Goal: Leave review/rating: Leave review/rating

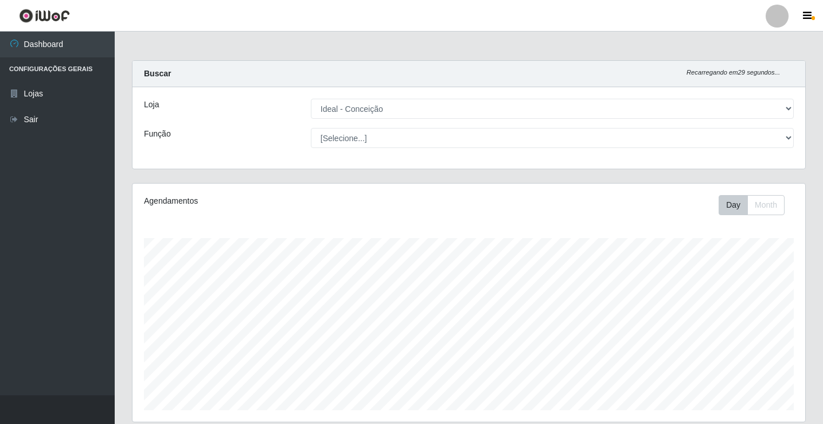
select select "231"
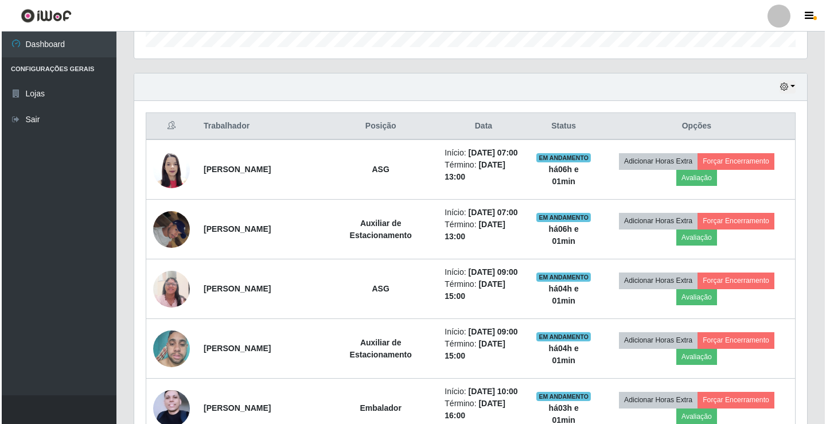
scroll to position [238, 673]
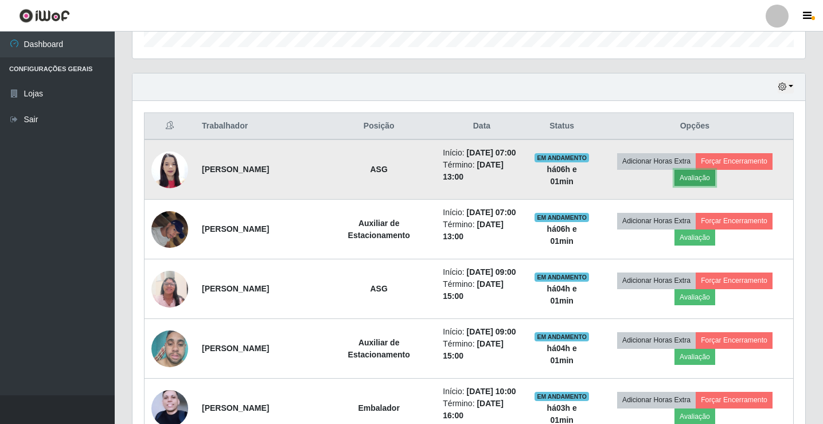
click at [711, 186] on button "Avaliação" at bounding box center [694, 178] width 41 height 16
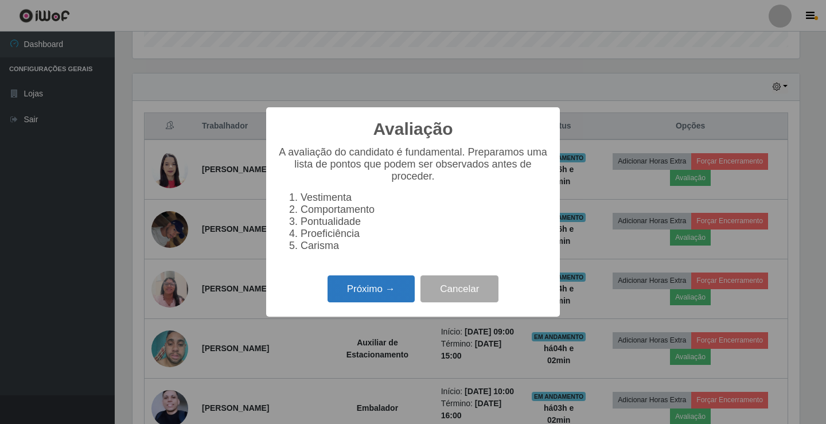
click at [370, 302] on button "Próximo →" at bounding box center [370, 288] width 87 height 27
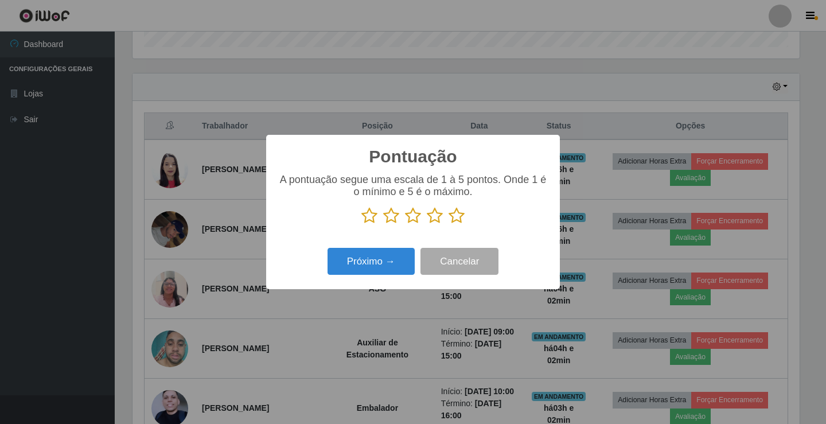
click at [457, 217] on icon at bounding box center [456, 215] width 16 height 17
click at [448, 224] on input "radio" at bounding box center [448, 224] width 0 height 0
click at [394, 246] on div "Próximo → Cancelar" at bounding box center [413, 261] width 271 height 33
click at [395, 248] on div "Próximo → Cancelar" at bounding box center [413, 261] width 271 height 33
click at [389, 274] on button "Próximo →" at bounding box center [370, 261] width 87 height 27
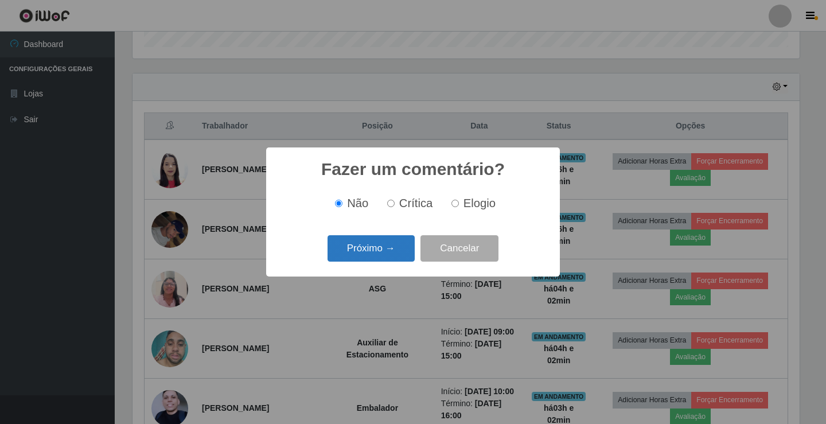
click at [385, 256] on button "Próximo →" at bounding box center [370, 248] width 87 height 27
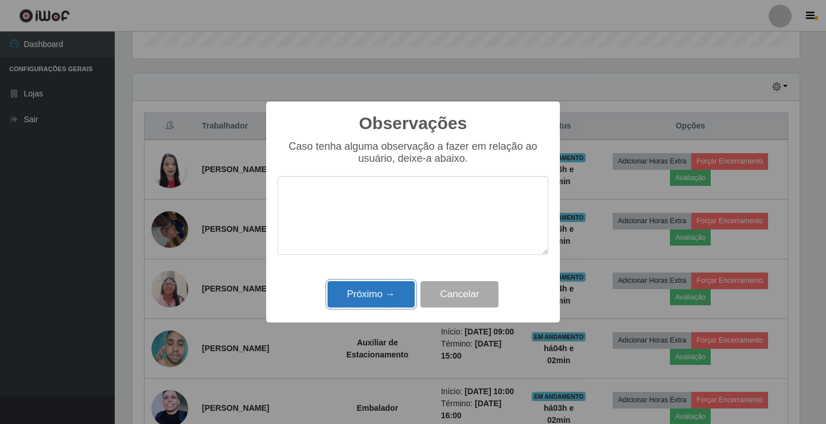
click at [392, 299] on button "Próximo →" at bounding box center [370, 294] width 87 height 27
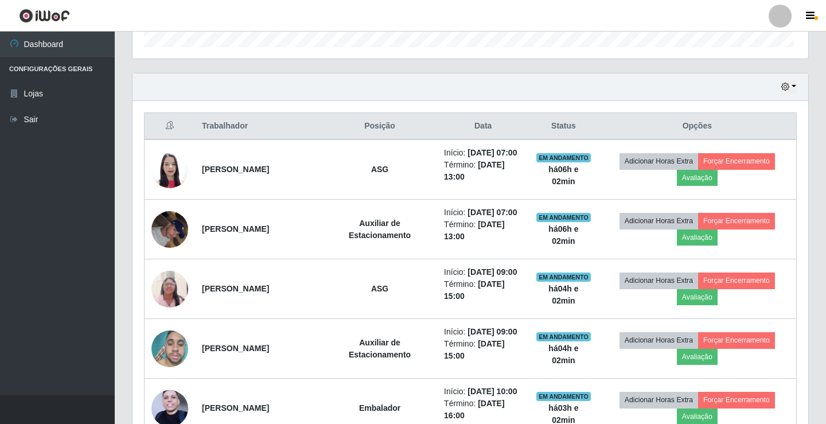
scroll to position [238, 673]
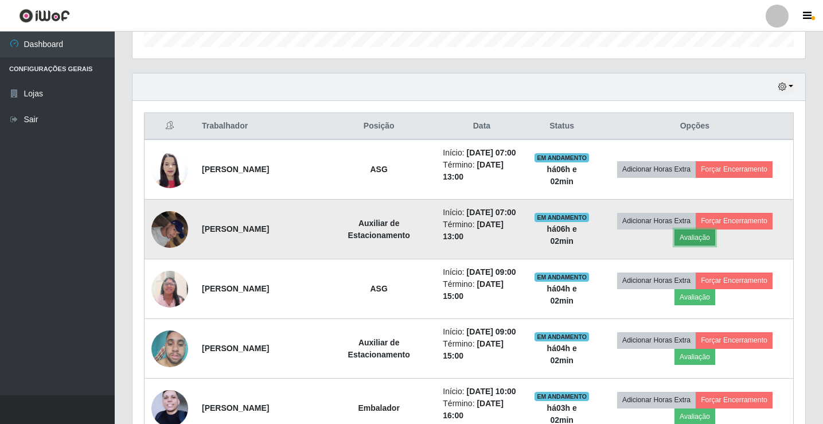
click at [709, 245] on button "Avaliação" at bounding box center [694, 237] width 41 height 16
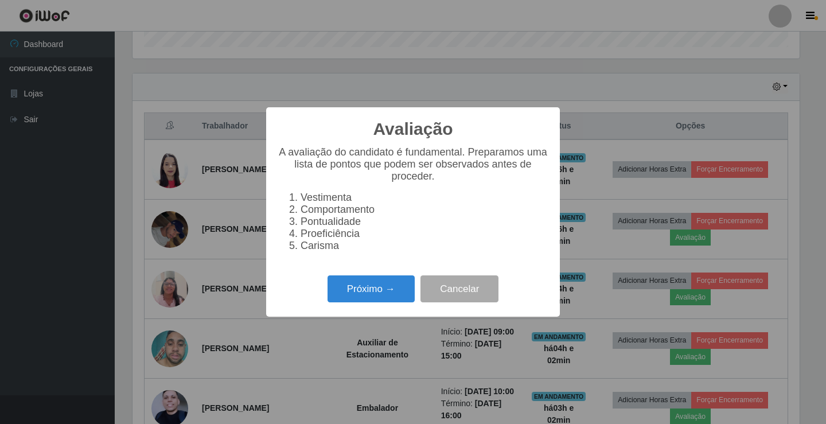
scroll to position [238, 667]
click at [374, 290] on button "Próximo →" at bounding box center [370, 288] width 87 height 27
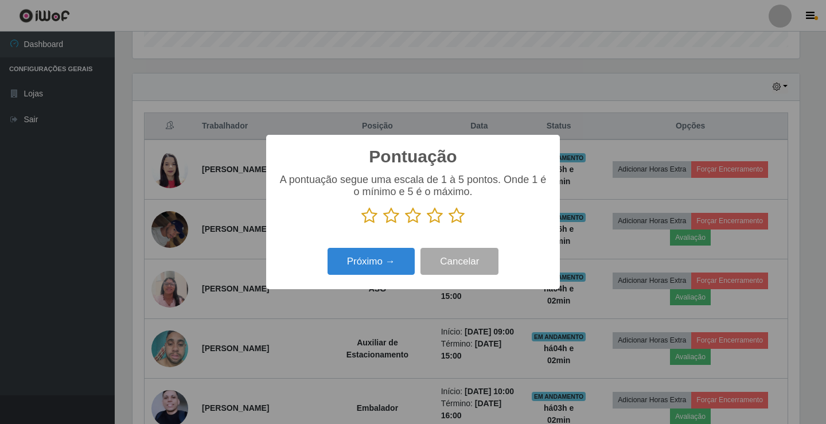
scroll to position [573267, 572838]
click at [462, 219] on icon at bounding box center [456, 215] width 16 height 17
click at [448, 224] on input "radio" at bounding box center [448, 224] width 0 height 0
click at [388, 261] on button "Próximo →" at bounding box center [370, 261] width 87 height 27
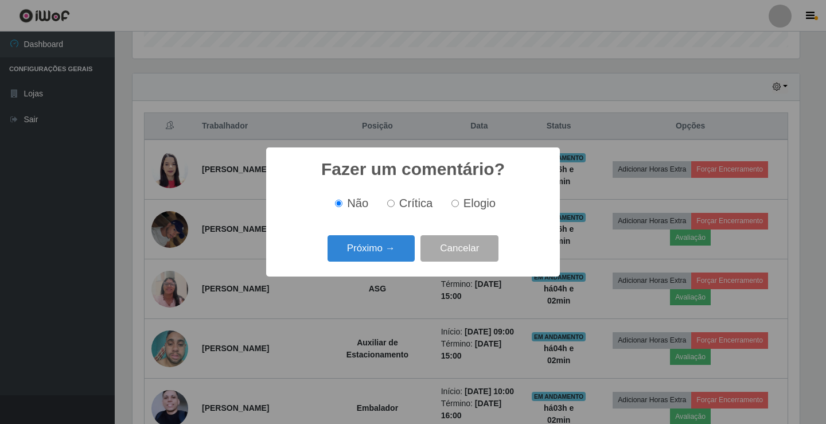
click at [388, 261] on button "Próximo →" at bounding box center [370, 248] width 87 height 27
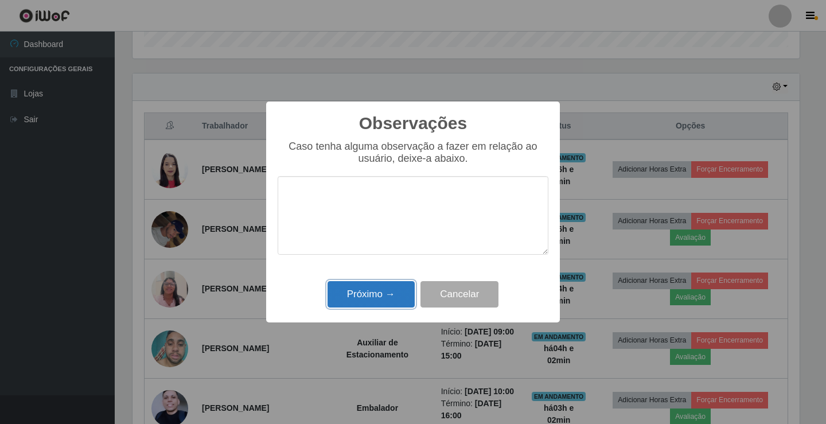
click at [401, 297] on button "Próximo →" at bounding box center [370, 294] width 87 height 27
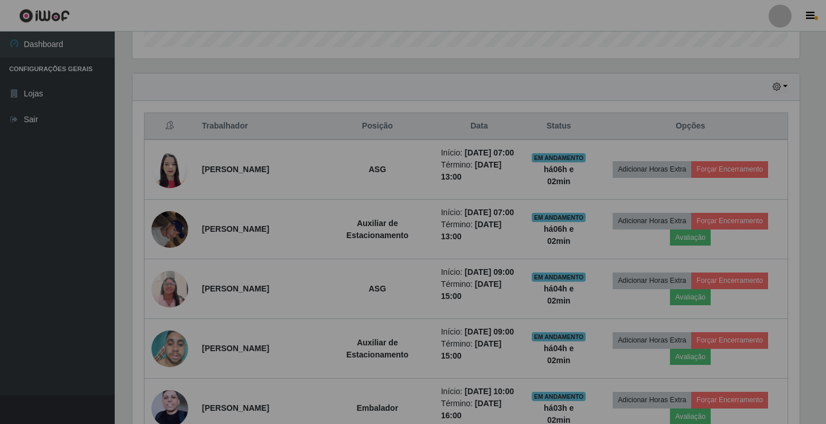
scroll to position [238, 673]
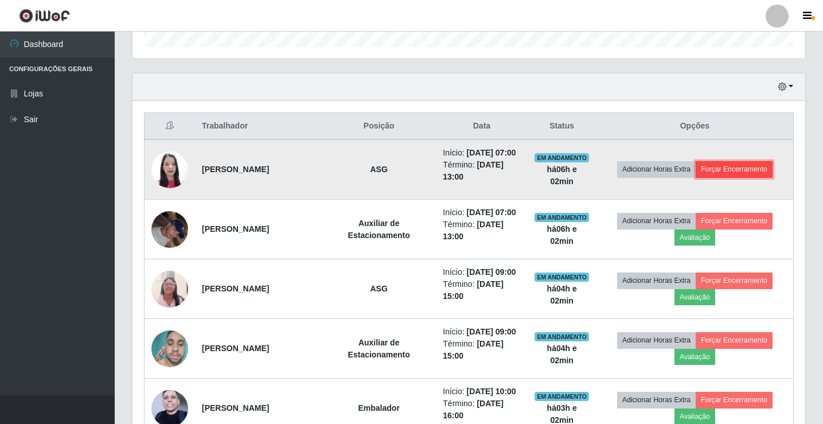
click at [746, 177] on button "Forçar Encerramento" at bounding box center [734, 169] width 77 height 16
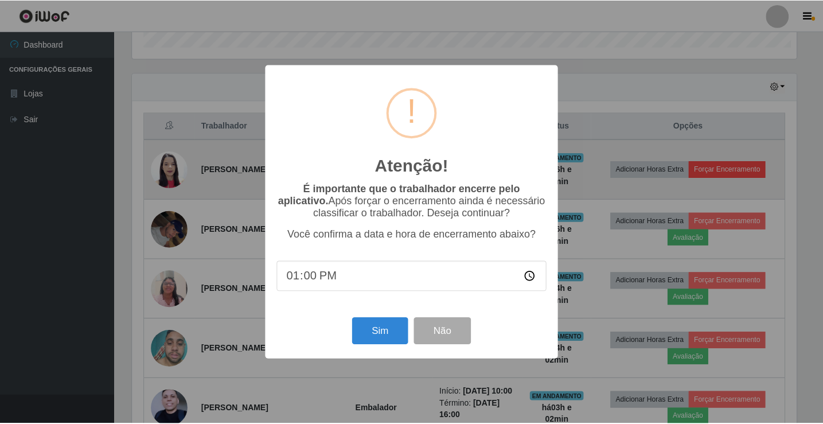
scroll to position [238, 667]
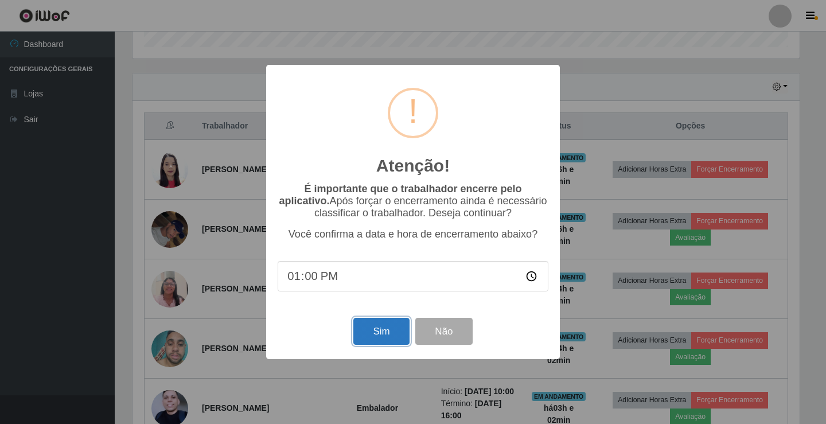
click at [389, 333] on button "Sim" at bounding box center [381, 331] width 56 height 27
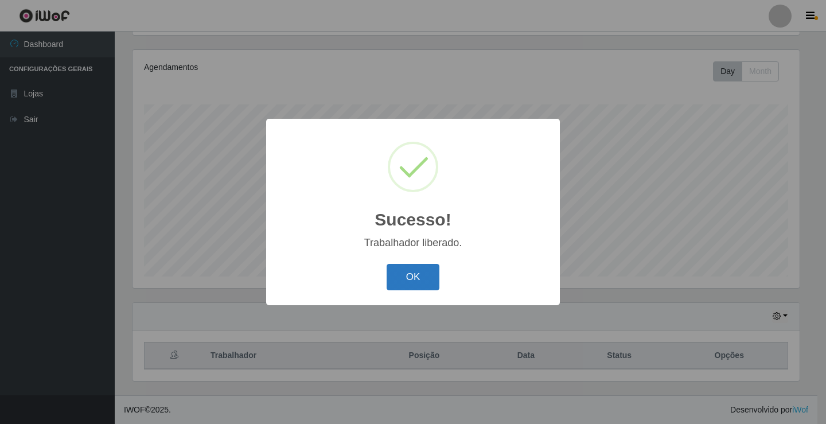
click at [430, 269] on button "OK" at bounding box center [413, 277] width 53 height 27
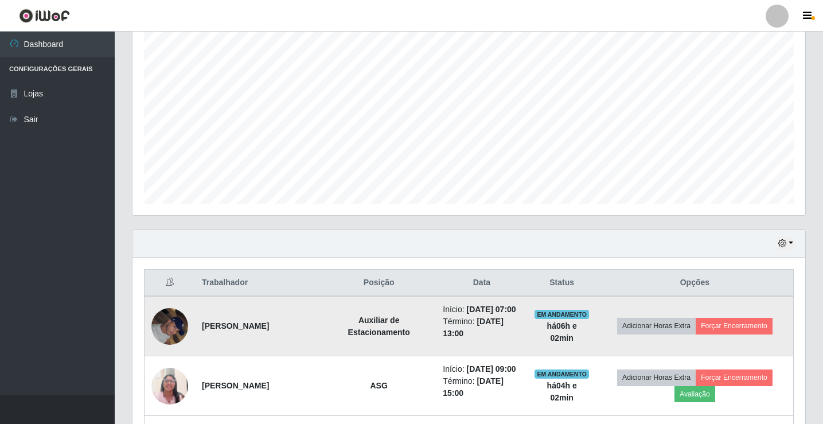
scroll to position [306, 0]
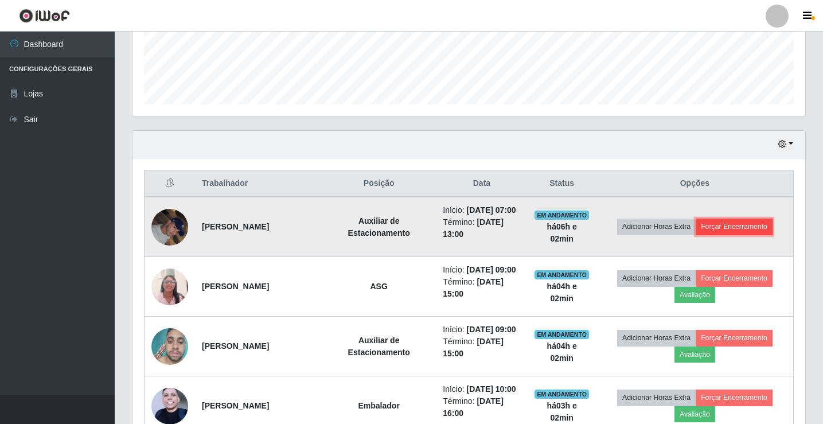
click at [735, 229] on button "Forçar Encerramento" at bounding box center [734, 227] width 77 height 16
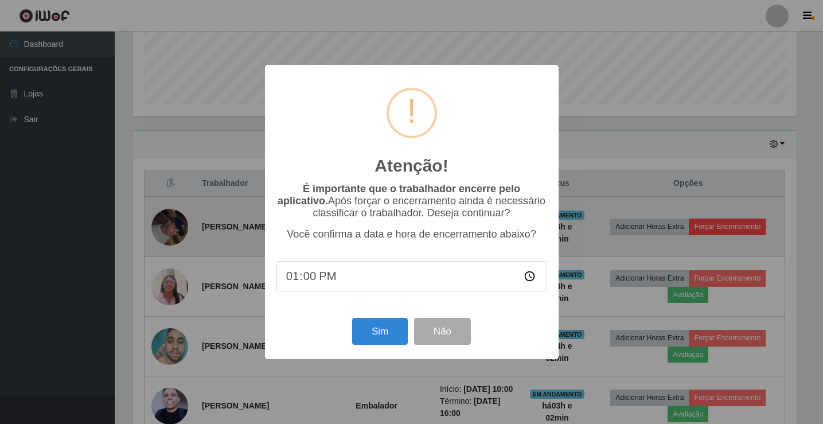
scroll to position [238, 667]
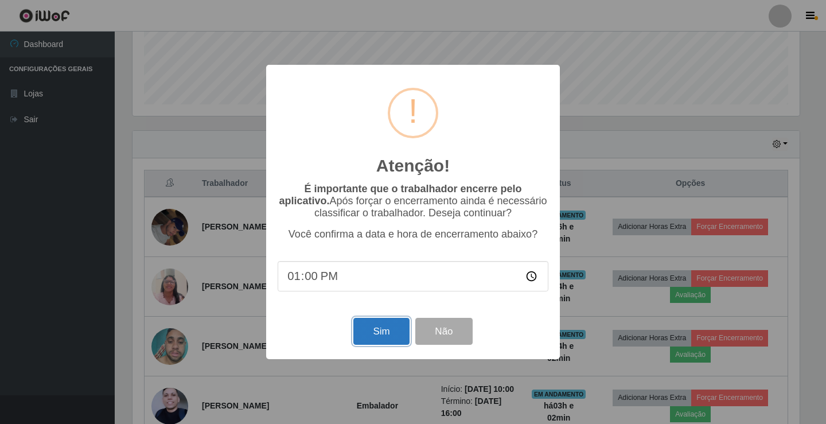
click at [377, 326] on button "Sim" at bounding box center [381, 331] width 56 height 27
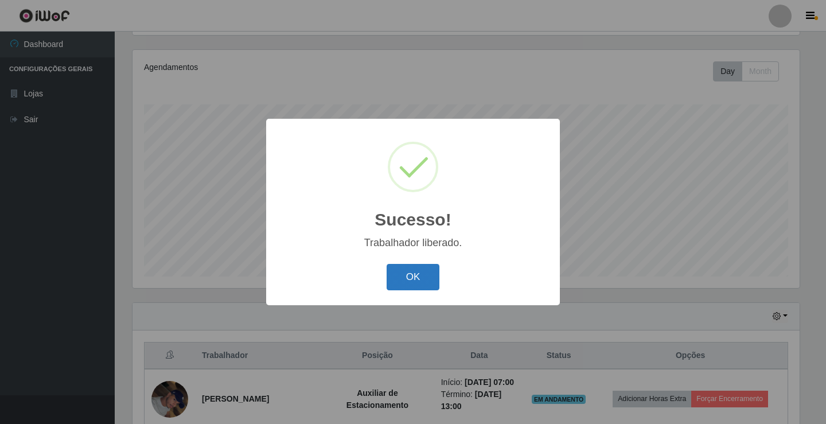
click at [417, 273] on button "OK" at bounding box center [413, 277] width 53 height 27
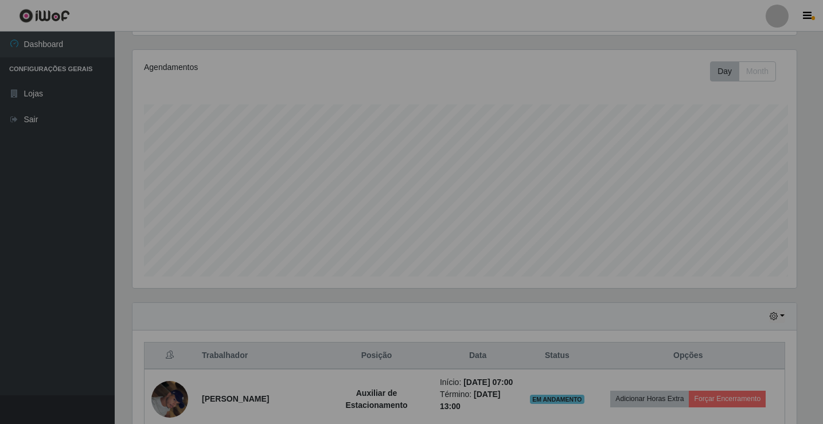
scroll to position [0, 0]
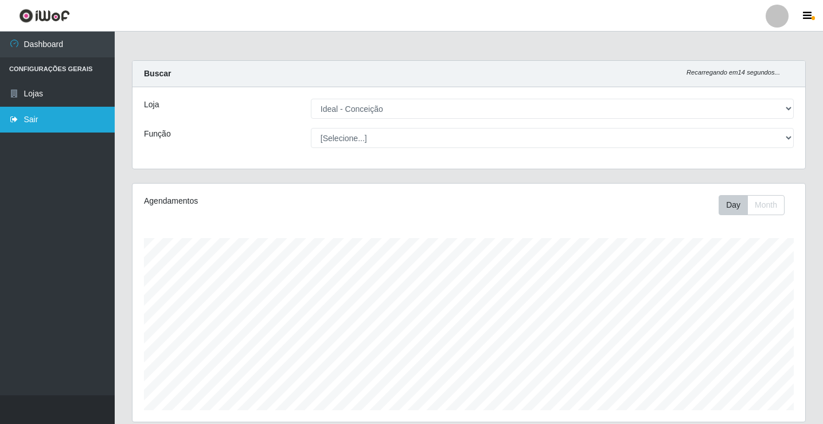
click at [46, 120] on link "Sair" at bounding box center [57, 120] width 115 height 26
